Goal: Check status: Check status

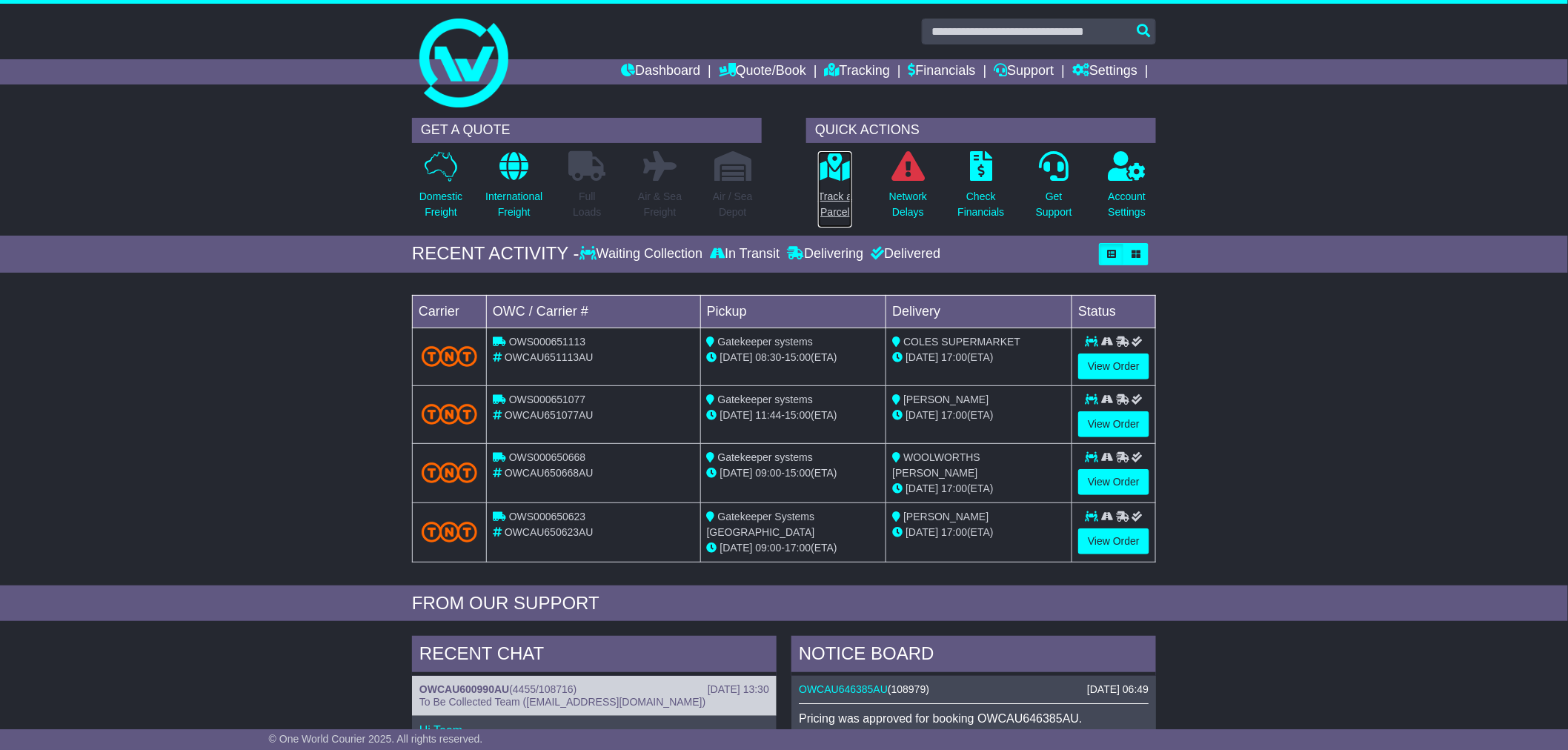
click at [843, 205] on p "Track a Parcel" at bounding box center [835, 205] width 34 height 31
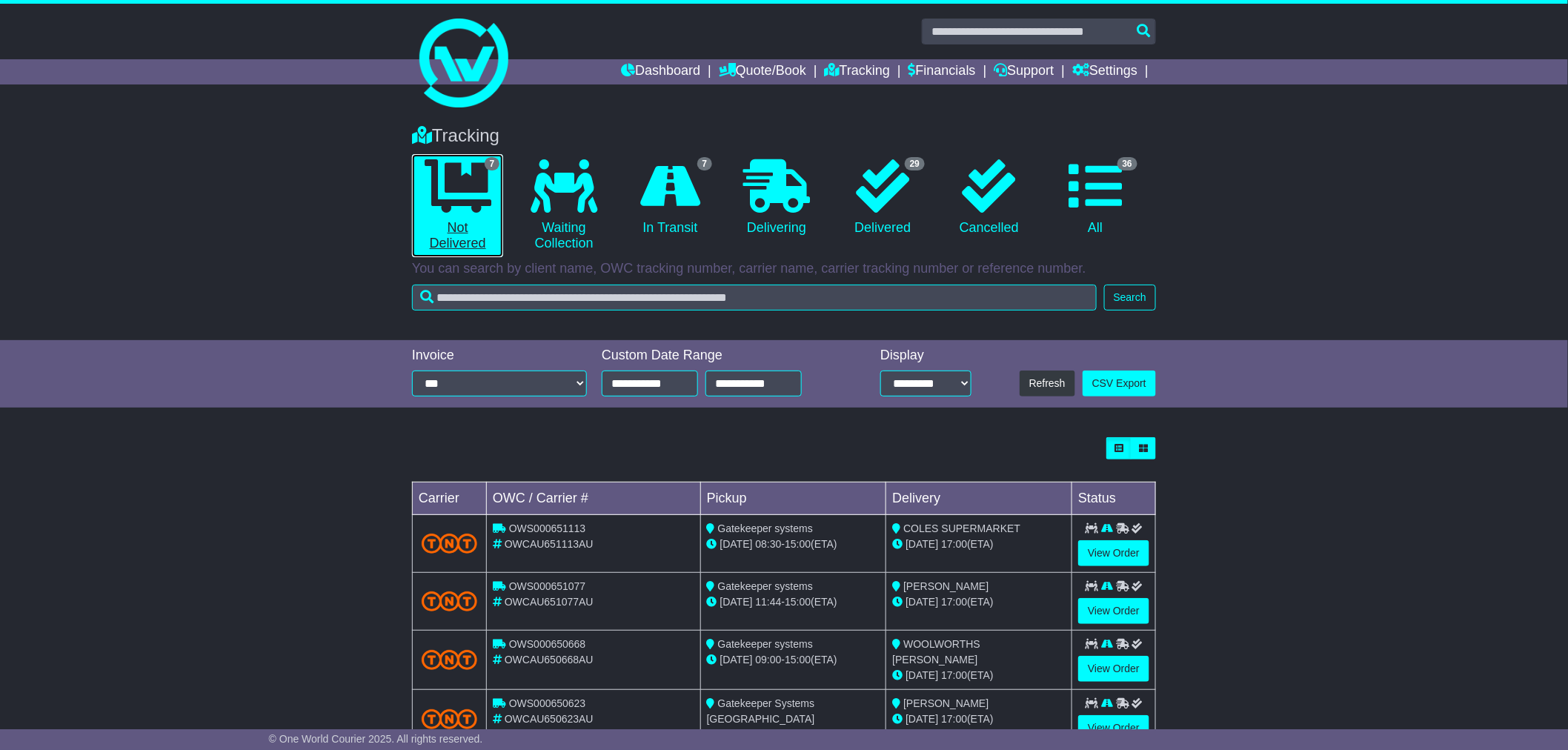
click at [463, 232] on link "7 Not Delivered" at bounding box center [458, 206] width 91 height 103
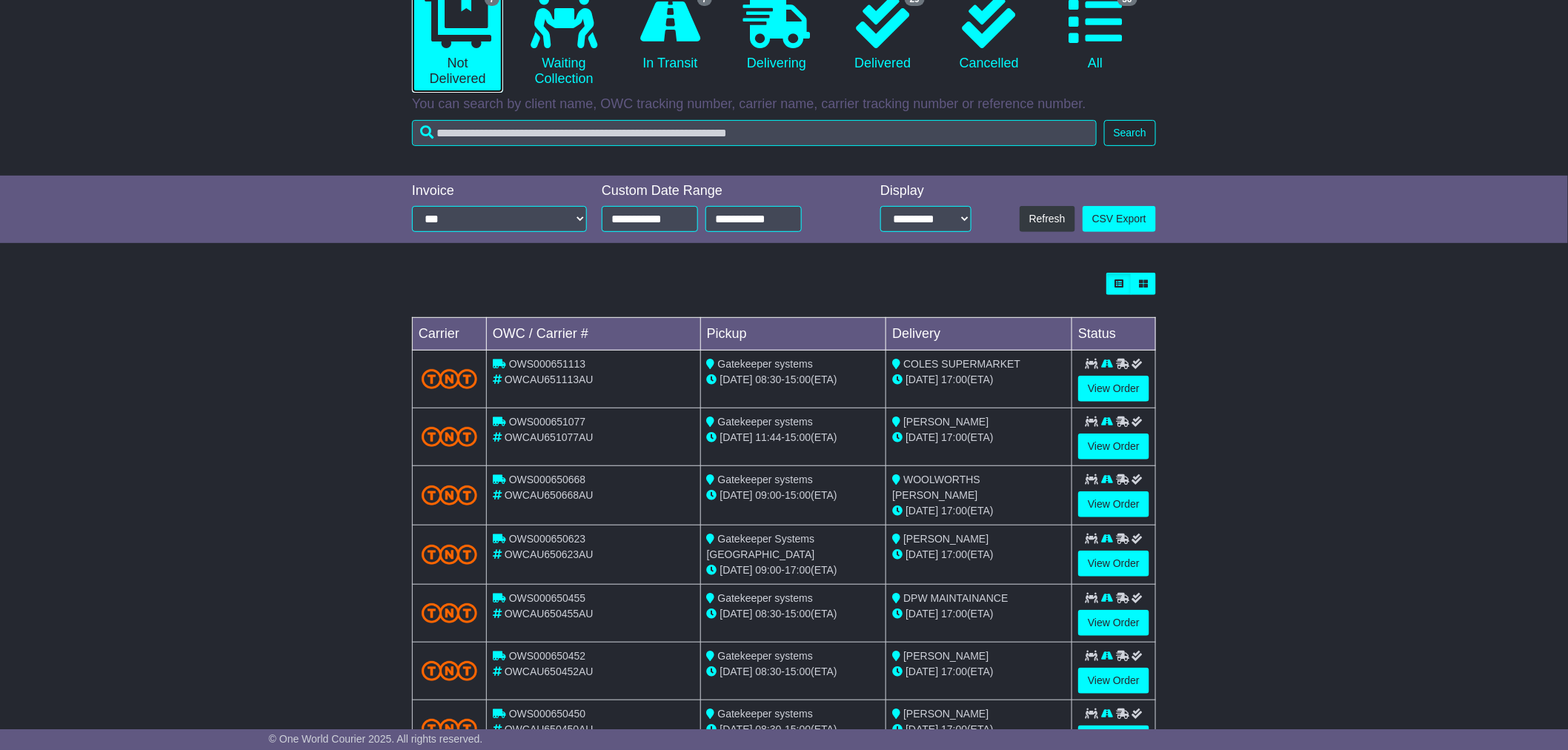
scroll to position [224, 0]
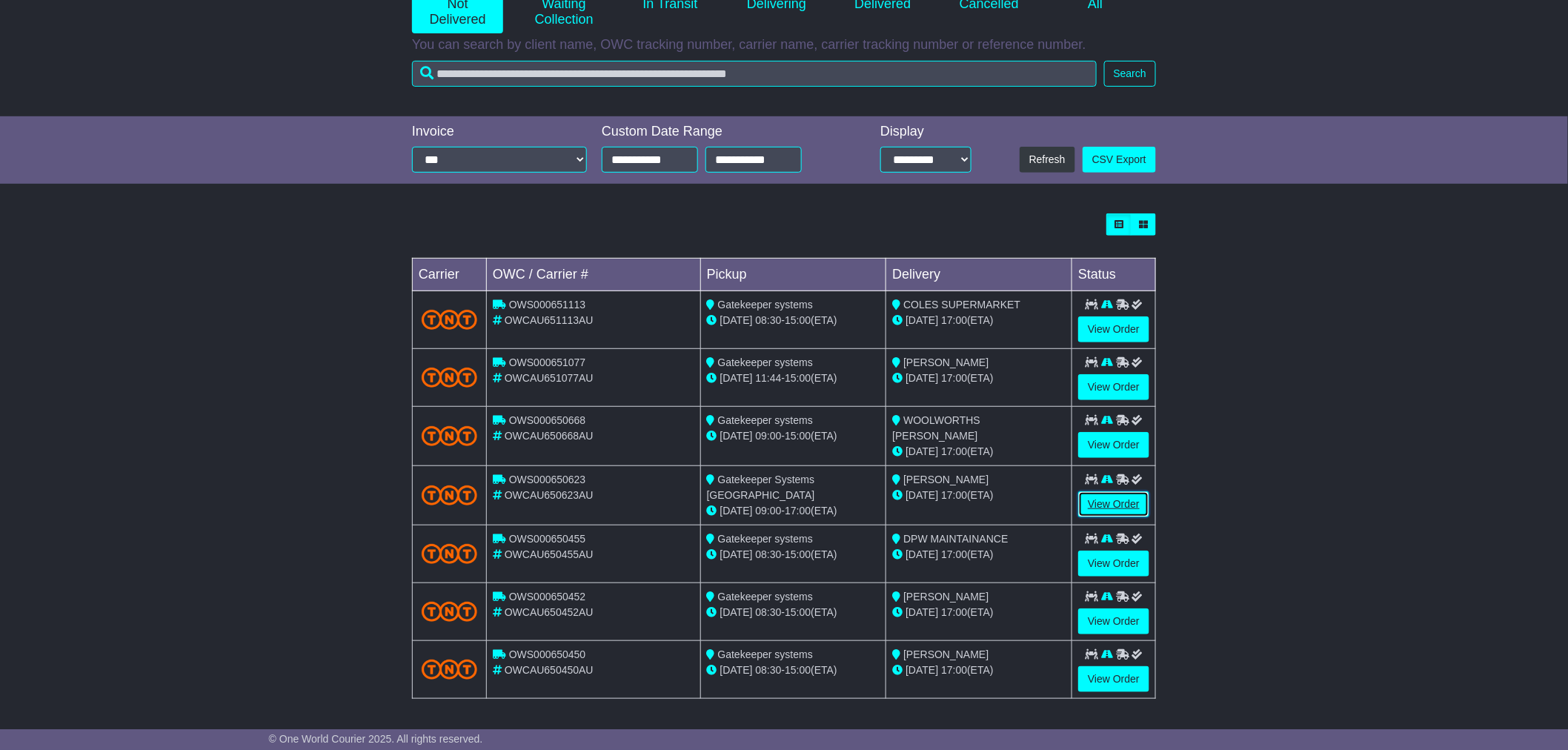
click at [1108, 495] on link "View Order" at bounding box center [1114, 504] width 71 height 26
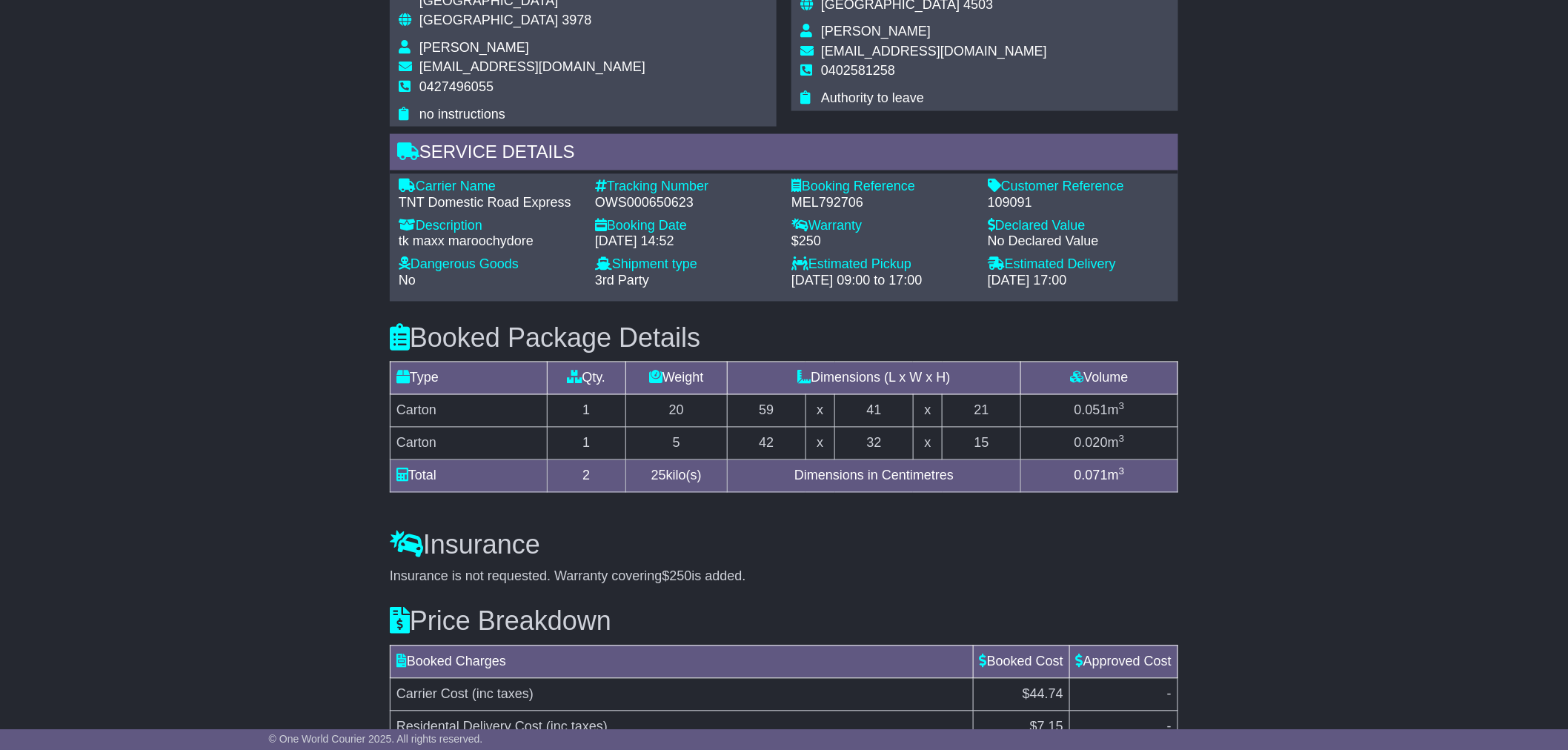
scroll to position [988, 0]
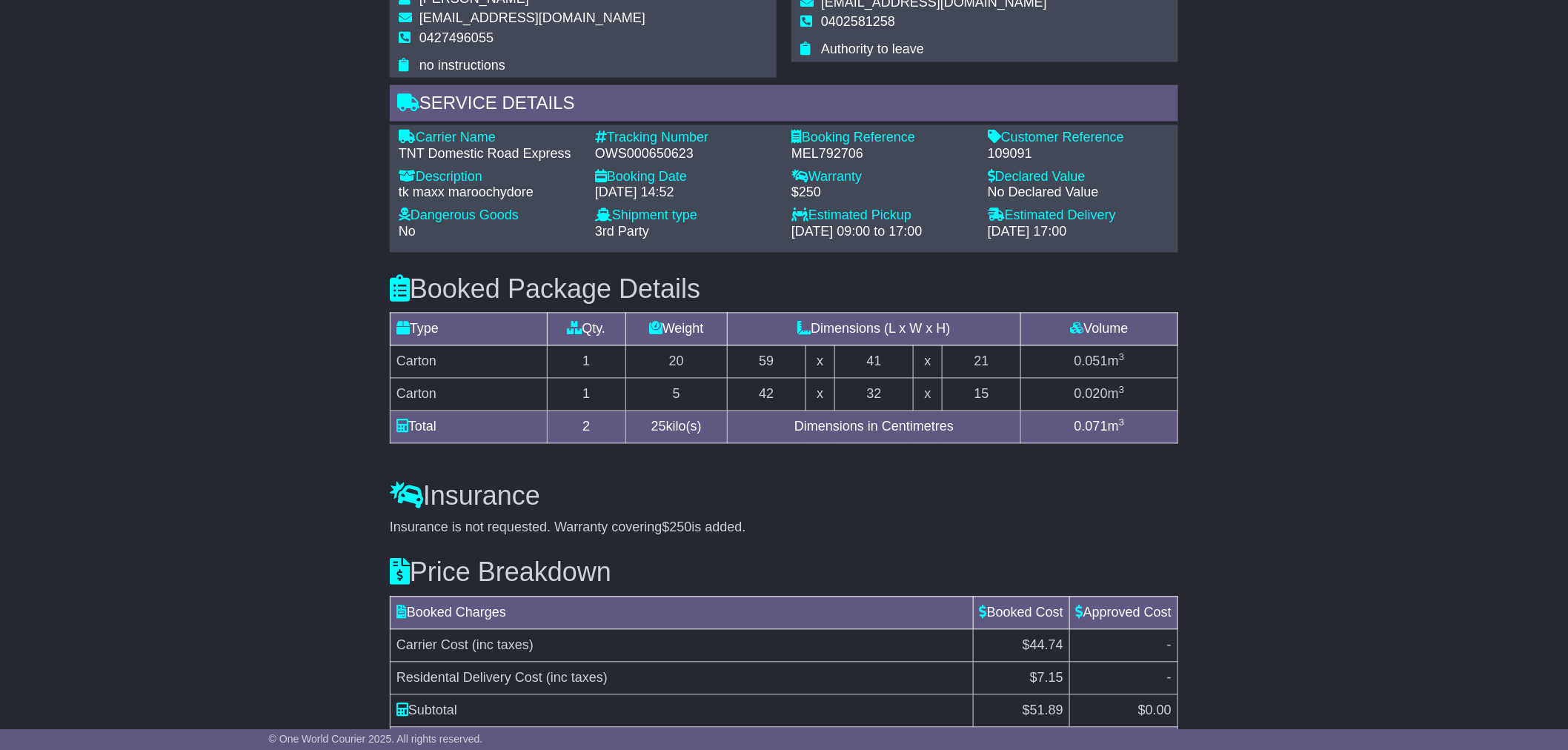
click at [1227, 32] on div "Email Download Tracking Pricing Insurance" at bounding box center [784, 50] width 1568 height 1533
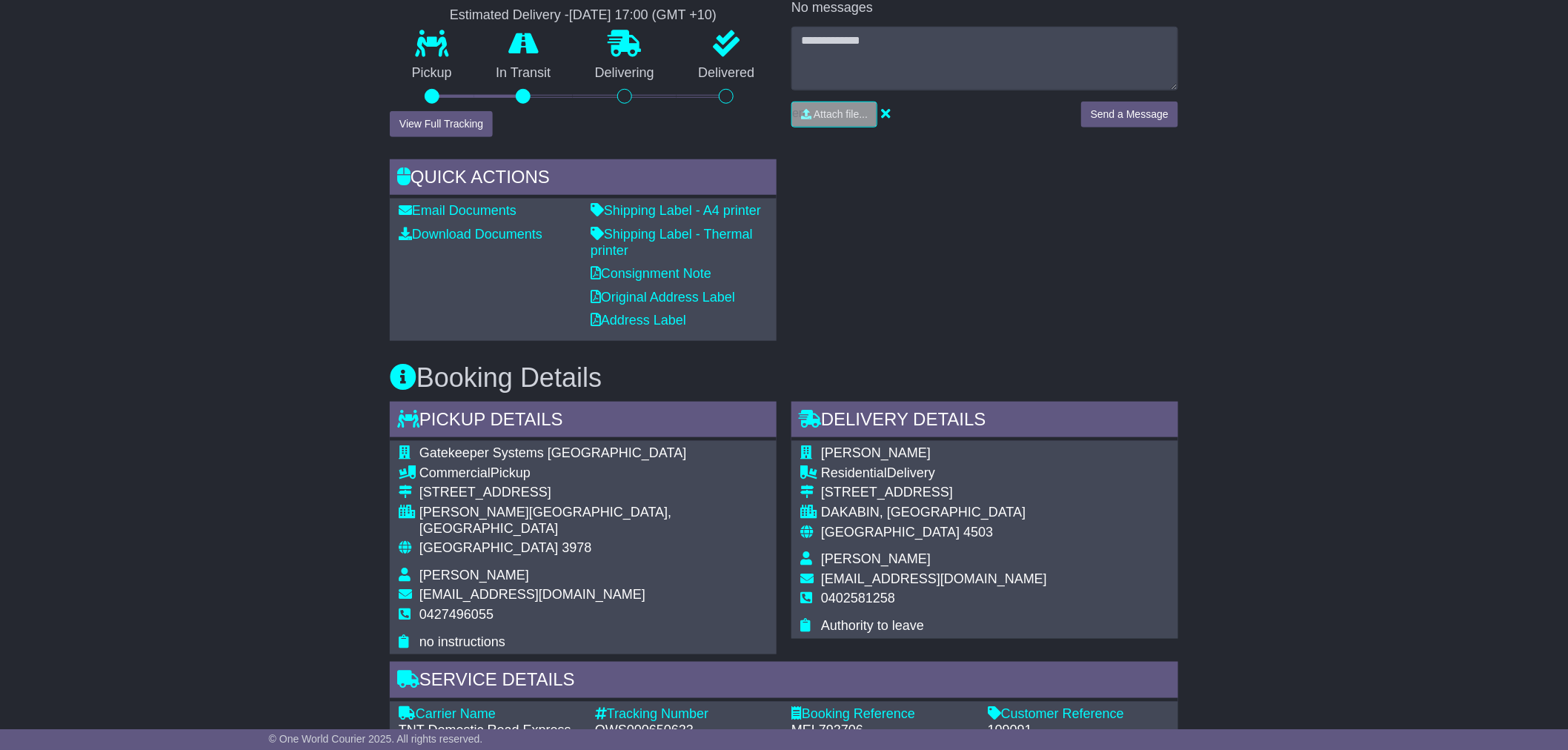
scroll to position [0, 0]
